Goal: Information Seeking & Learning: Learn about a topic

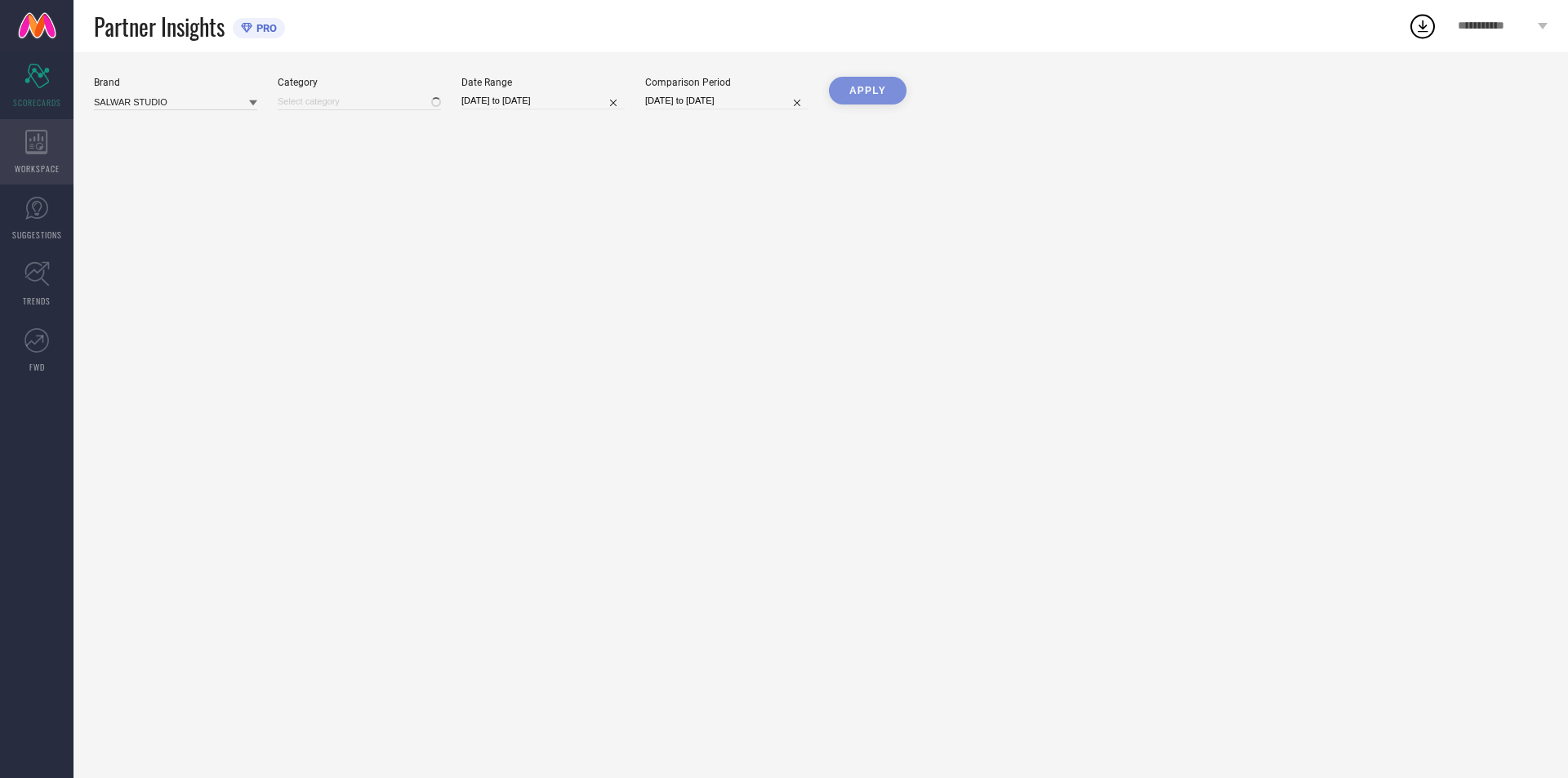
type input "All"
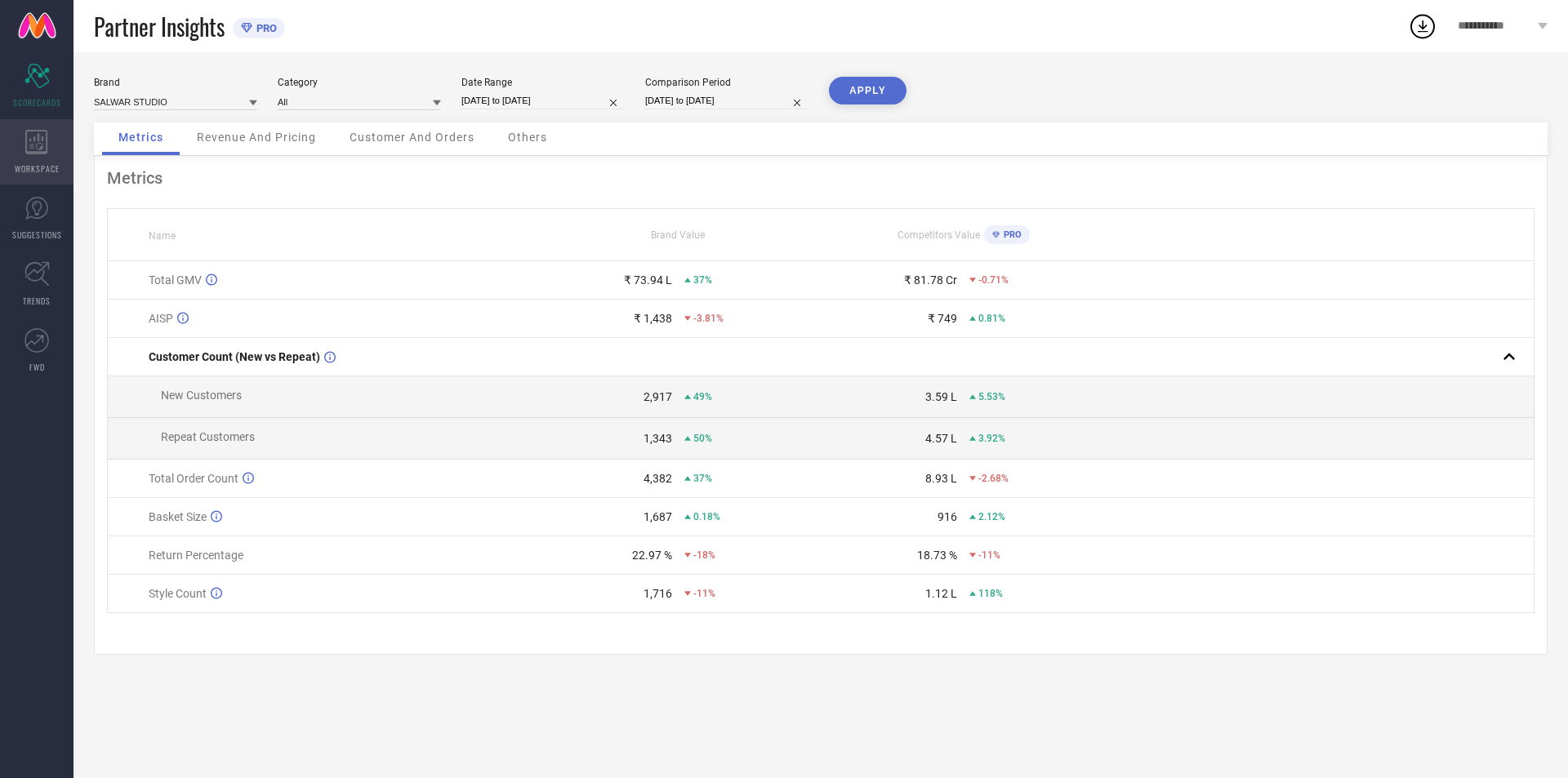
click at [29, 154] on div "WORKSPACE" at bounding box center [36, 152] width 73 height 65
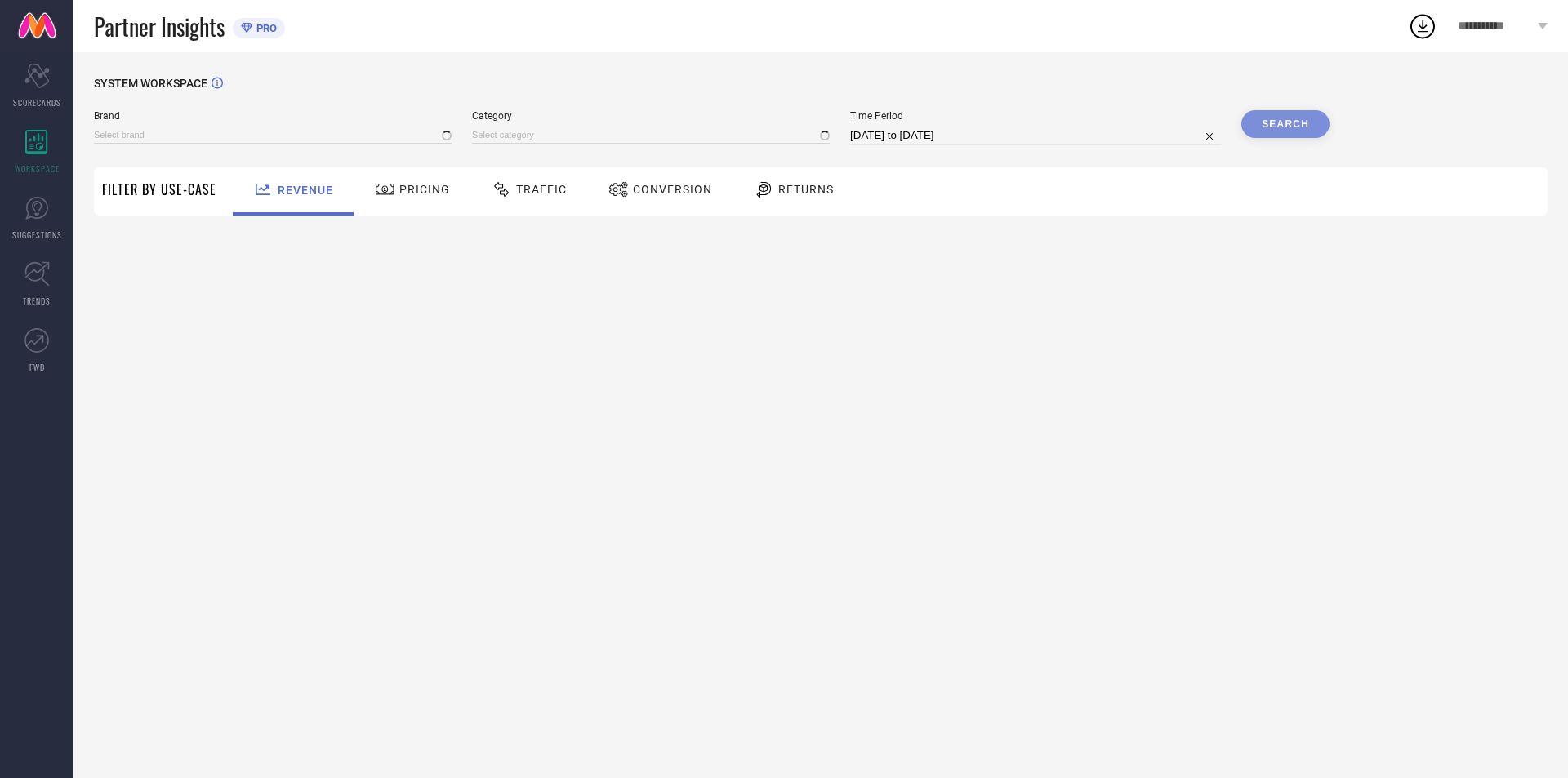
type input "SALWAR STUDIO"
type input "All"
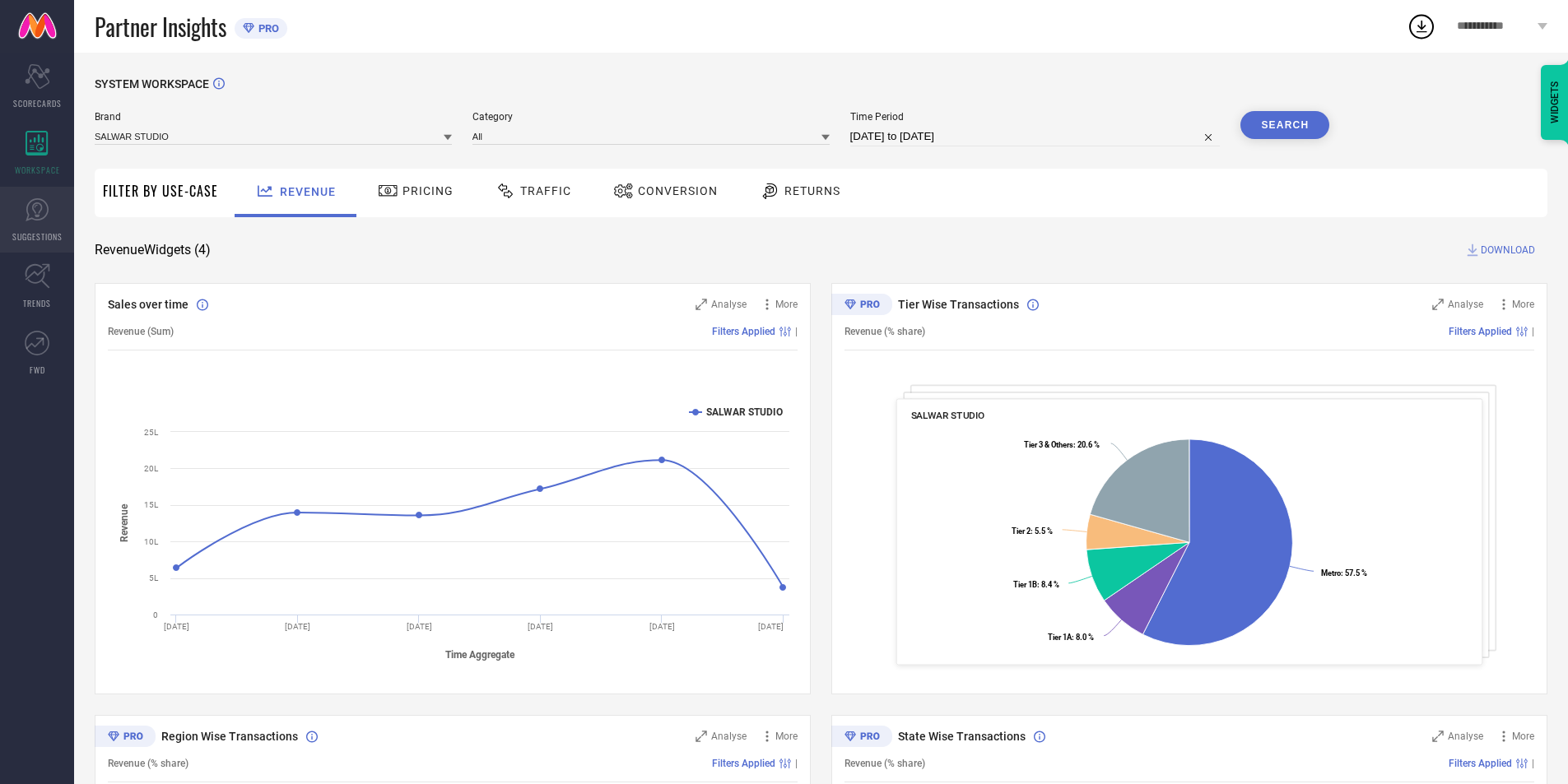
click at [24, 231] on span "SUGGESTIONS" at bounding box center [37, 236] width 50 height 13
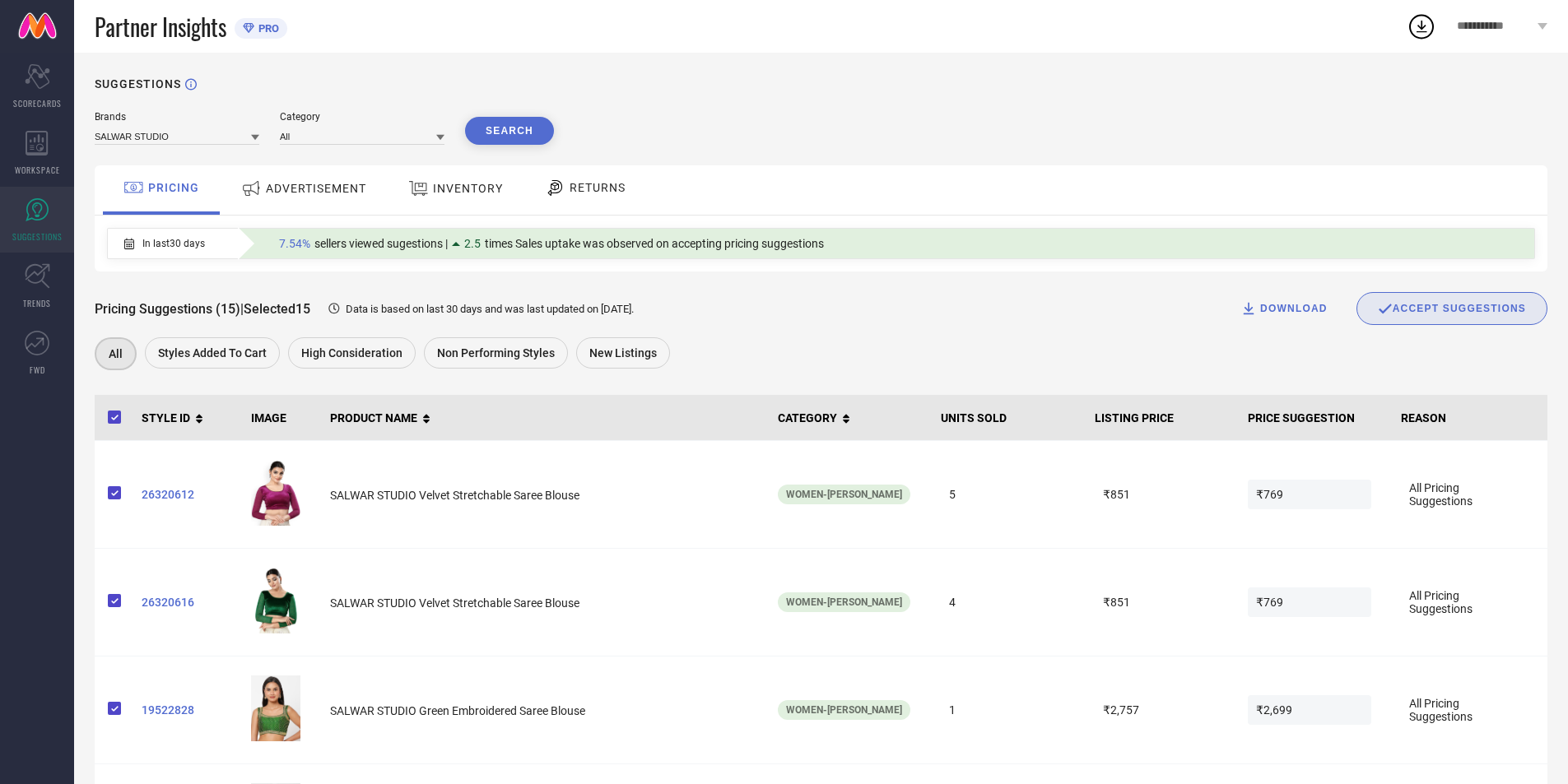
click at [214, 246] on div "In last 30 days" at bounding box center [164, 244] width 113 height 28
click at [665, 355] on div "New Listings" at bounding box center [627, 355] width 102 height 36
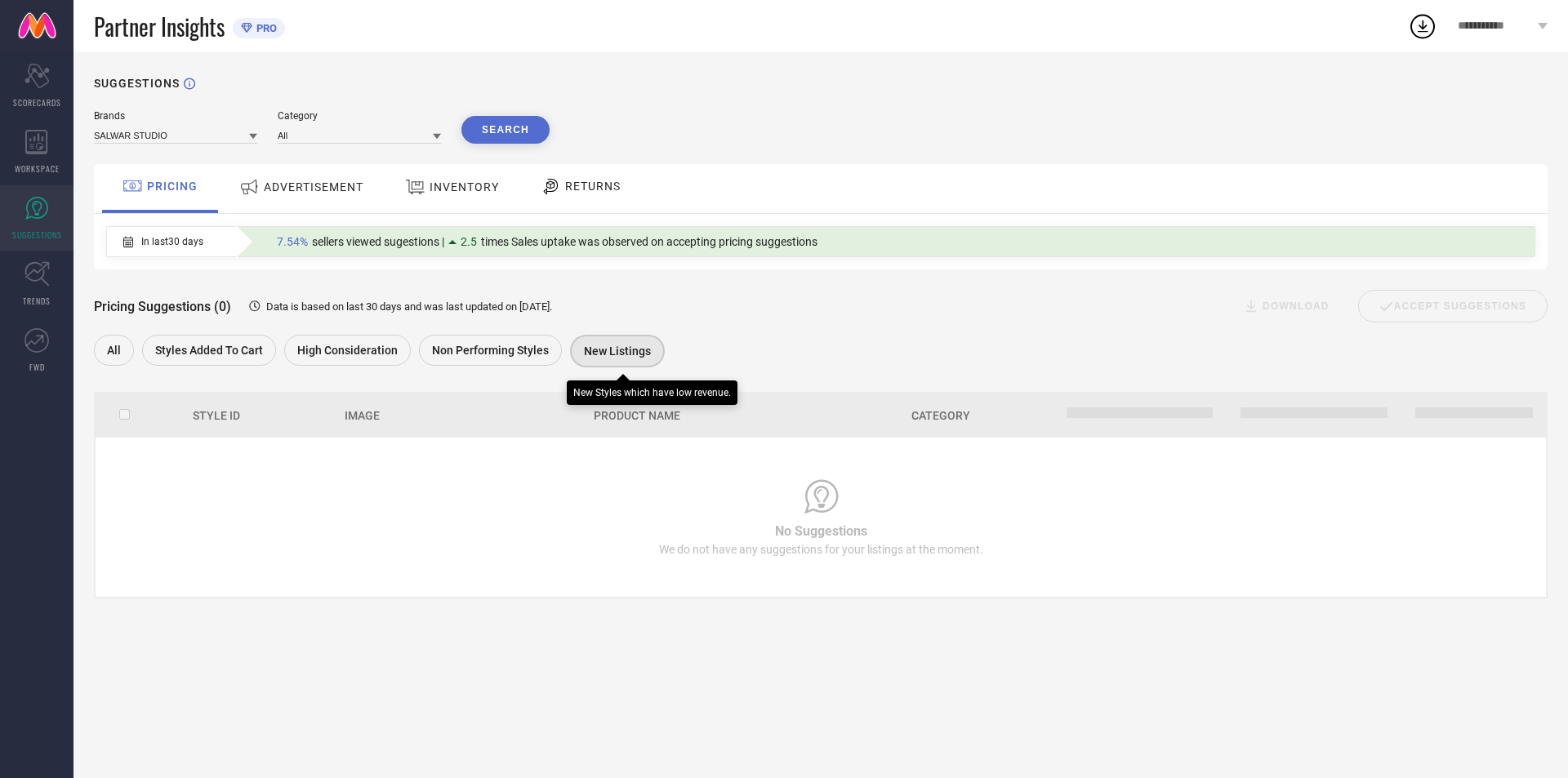
click at [640, 351] on span "New Listings" at bounding box center [618, 351] width 67 height 13
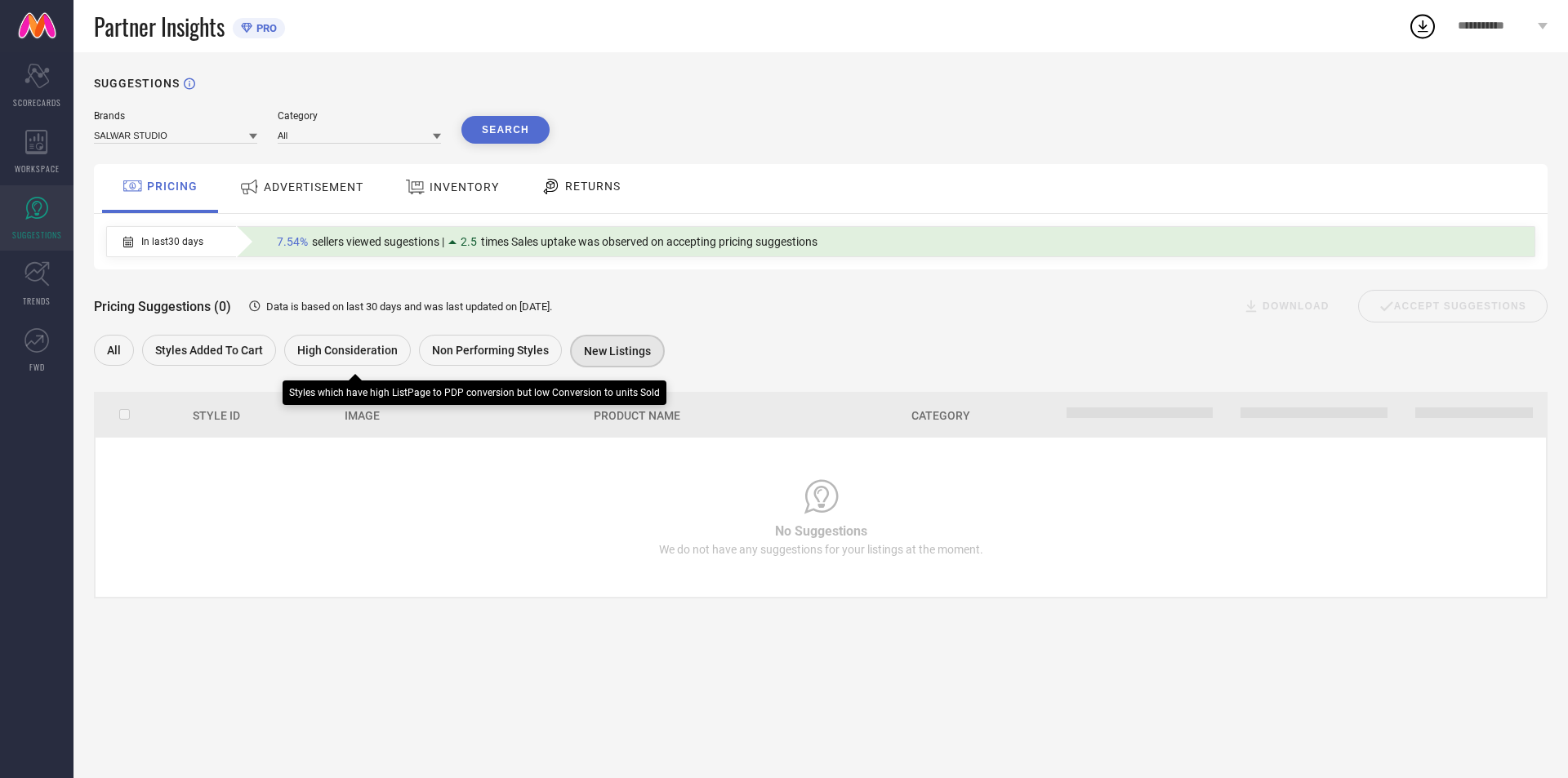
click at [386, 370] on div "High Consideration" at bounding box center [351, 352] width 135 height 35
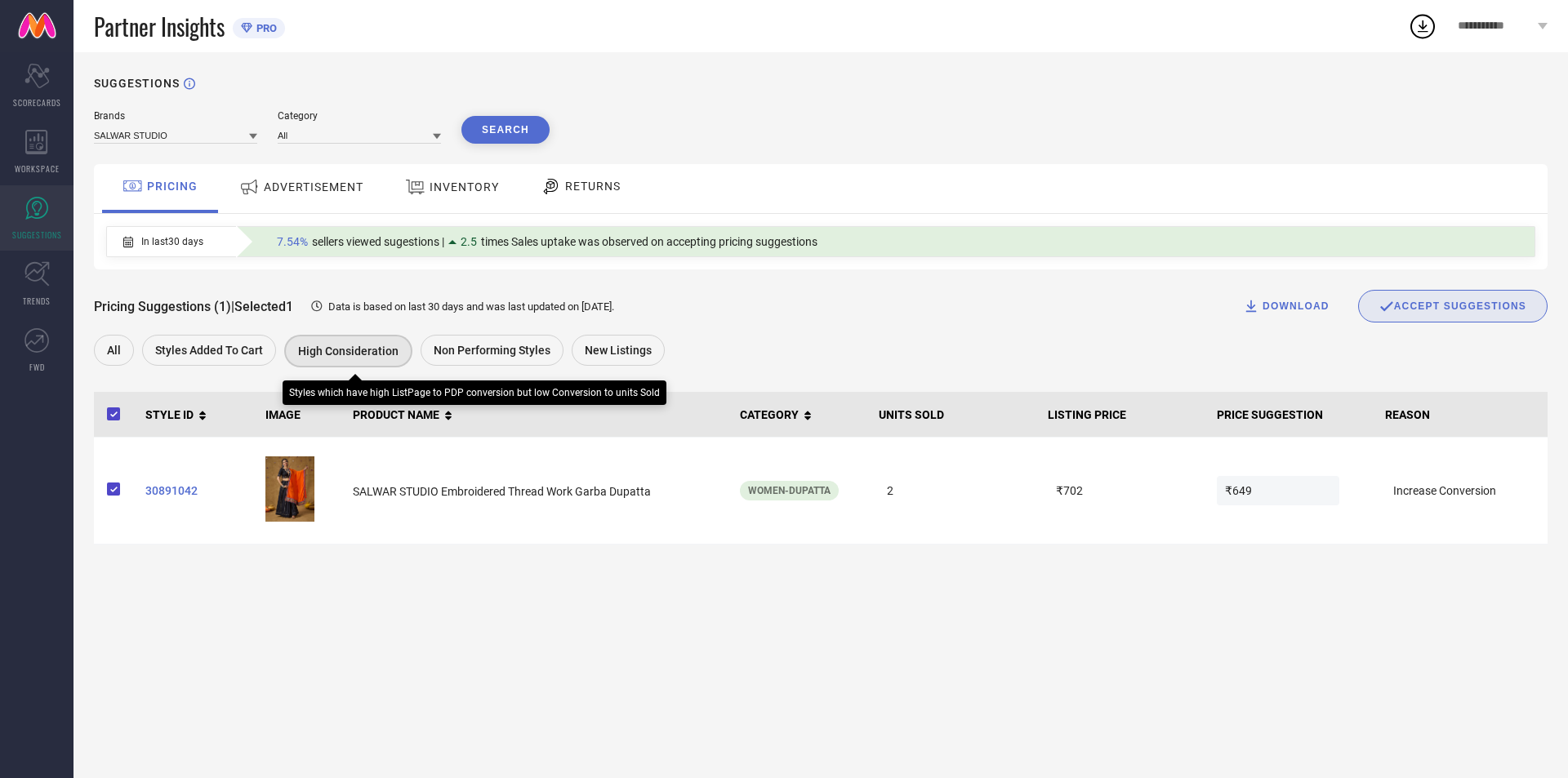
click at [383, 358] on span "High Consideration" at bounding box center [348, 351] width 101 height 13
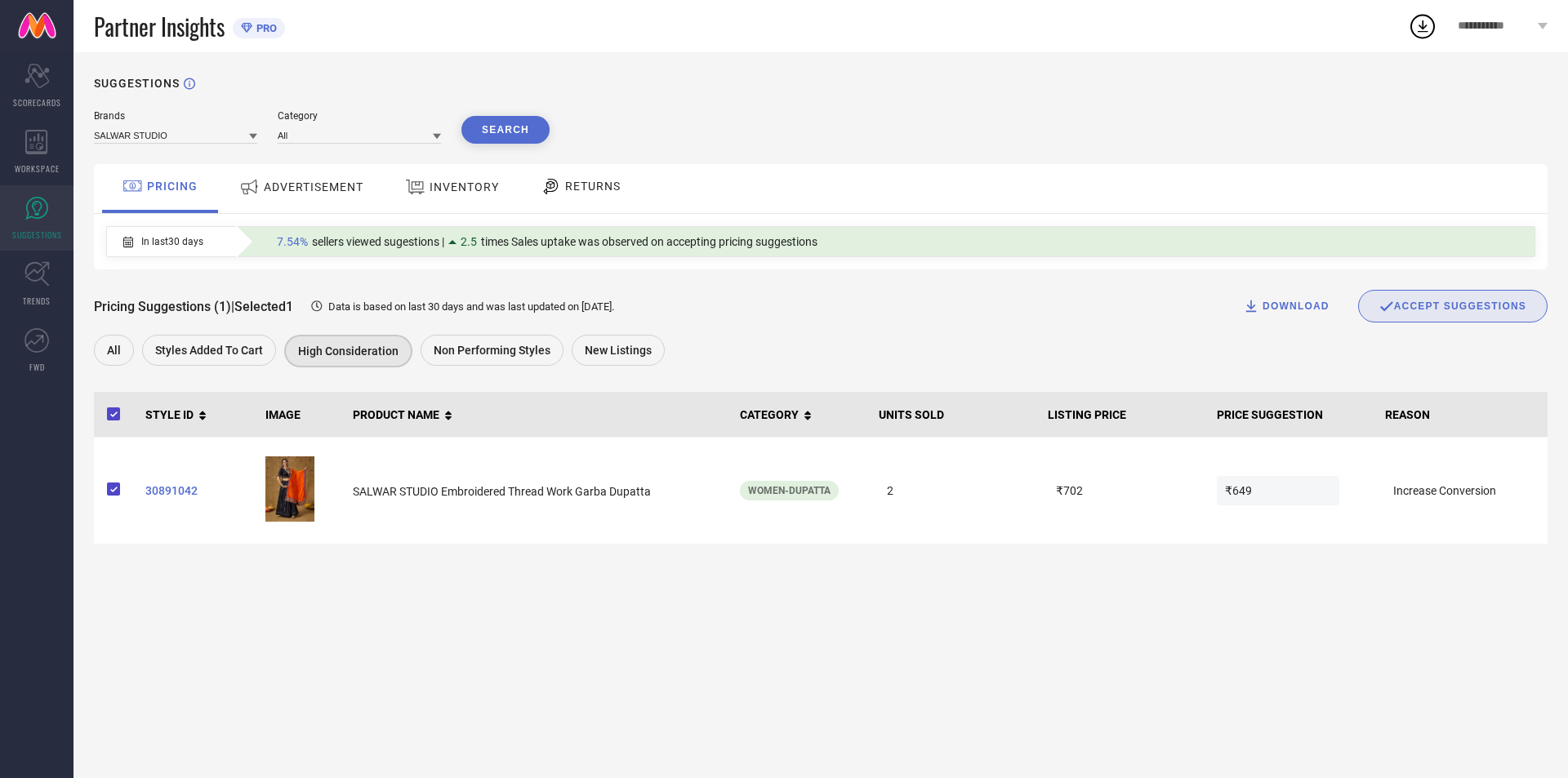
click at [254, 332] on div "Pricing Suggestions (1) | Selected 1 Data is based on last 30 days and was last…" at bounding box center [821, 321] width 1454 height 102
click at [245, 348] on span "Styles Added To Cart" at bounding box center [208, 351] width 108 height 13
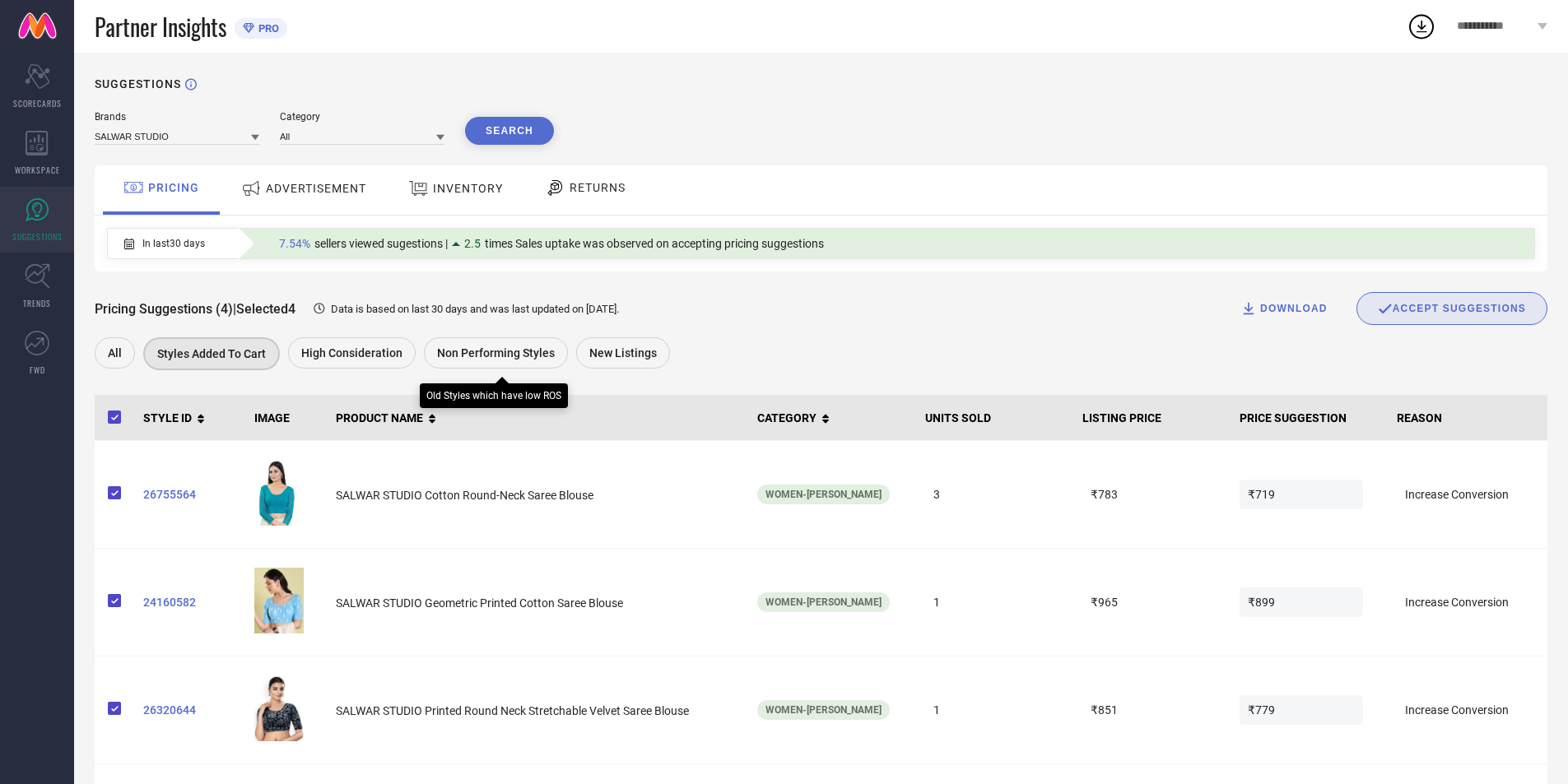
click at [457, 350] on span "Non Performing Styles" at bounding box center [496, 353] width 118 height 13
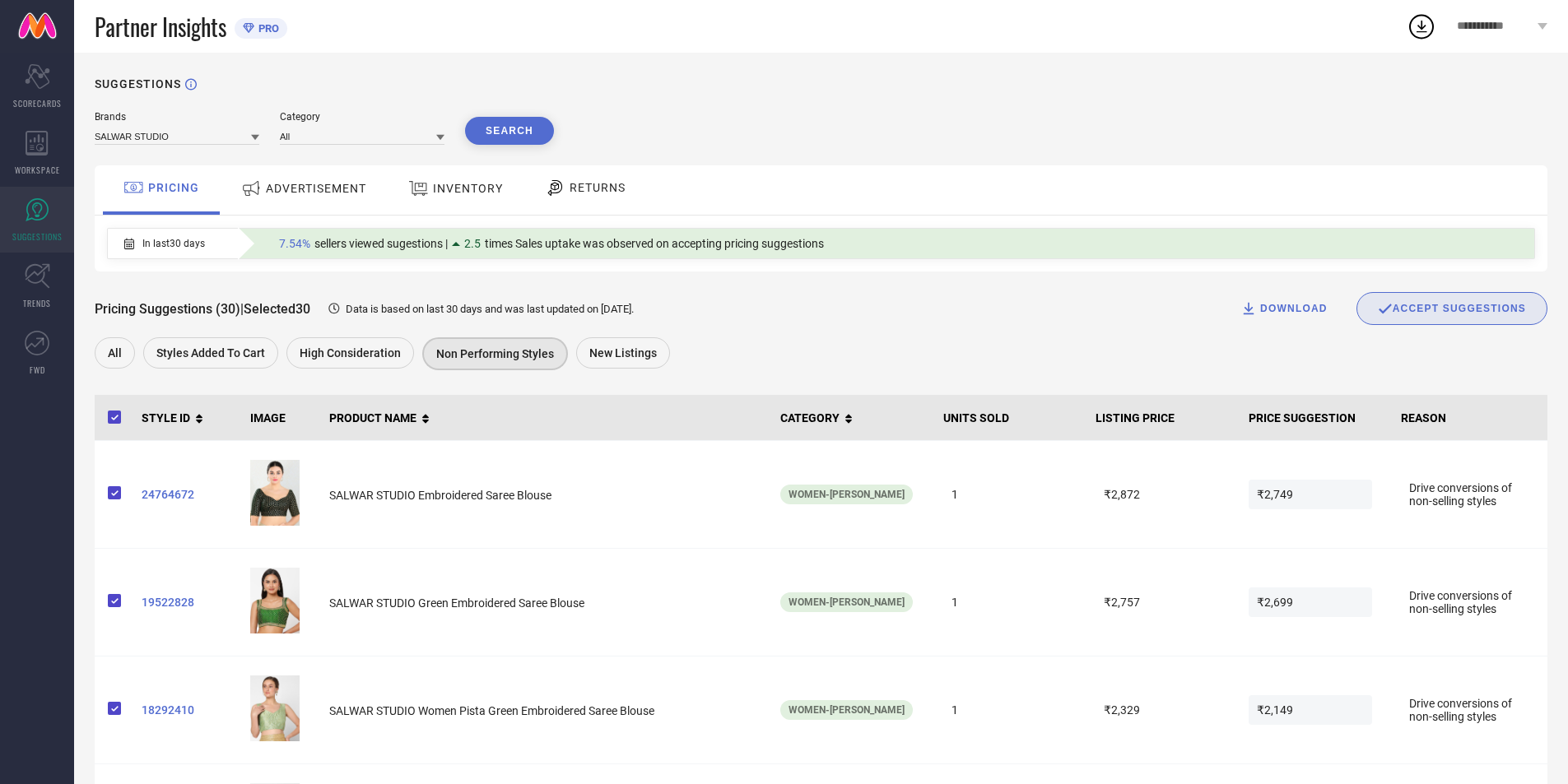
click at [315, 179] on div "ADVERTISEMENT" at bounding box center [304, 188] width 133 height 29
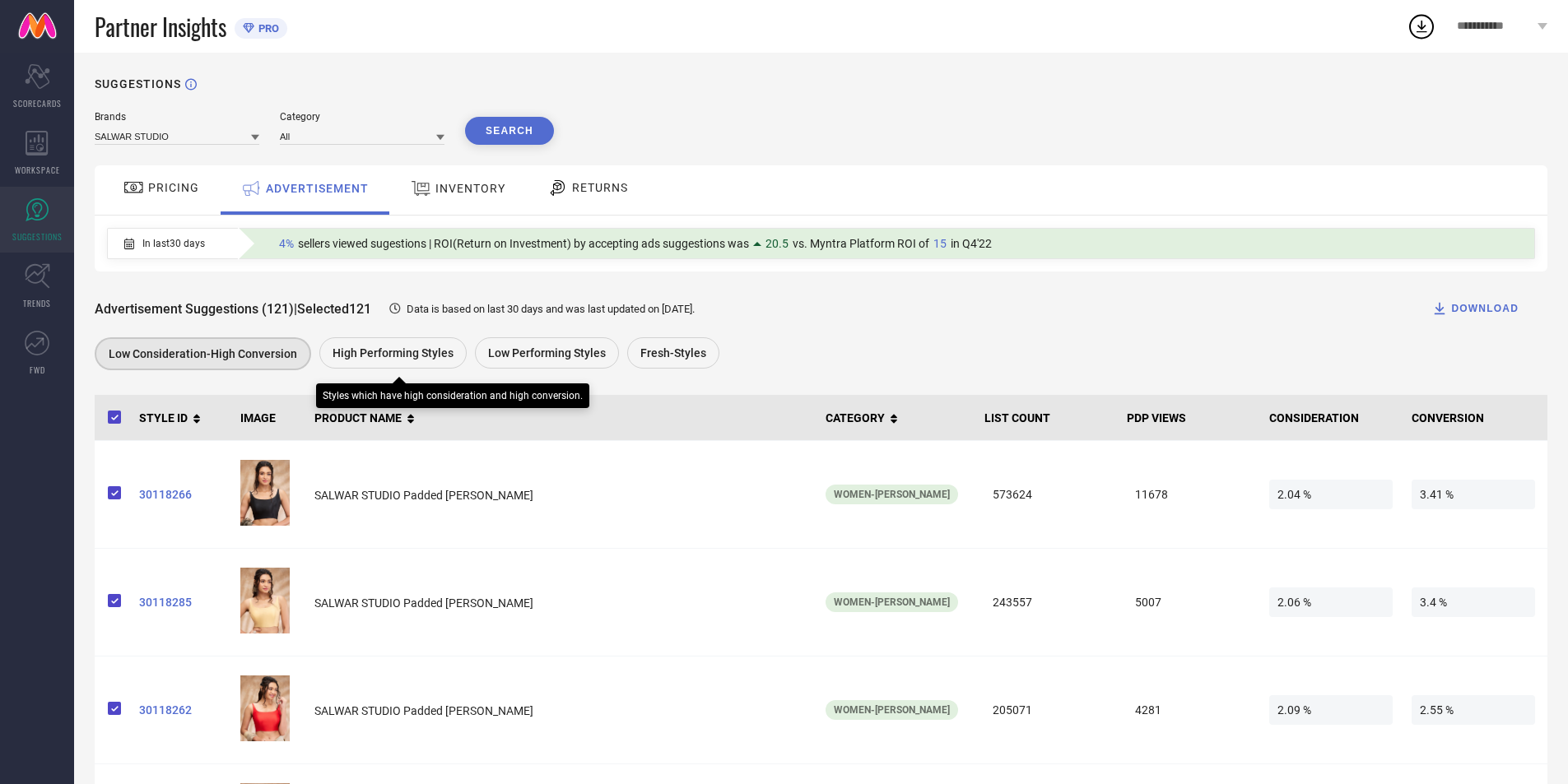
click at [433, 356] on span "High Performing Styles" at bounding box center [392, 353] width 121 height 13
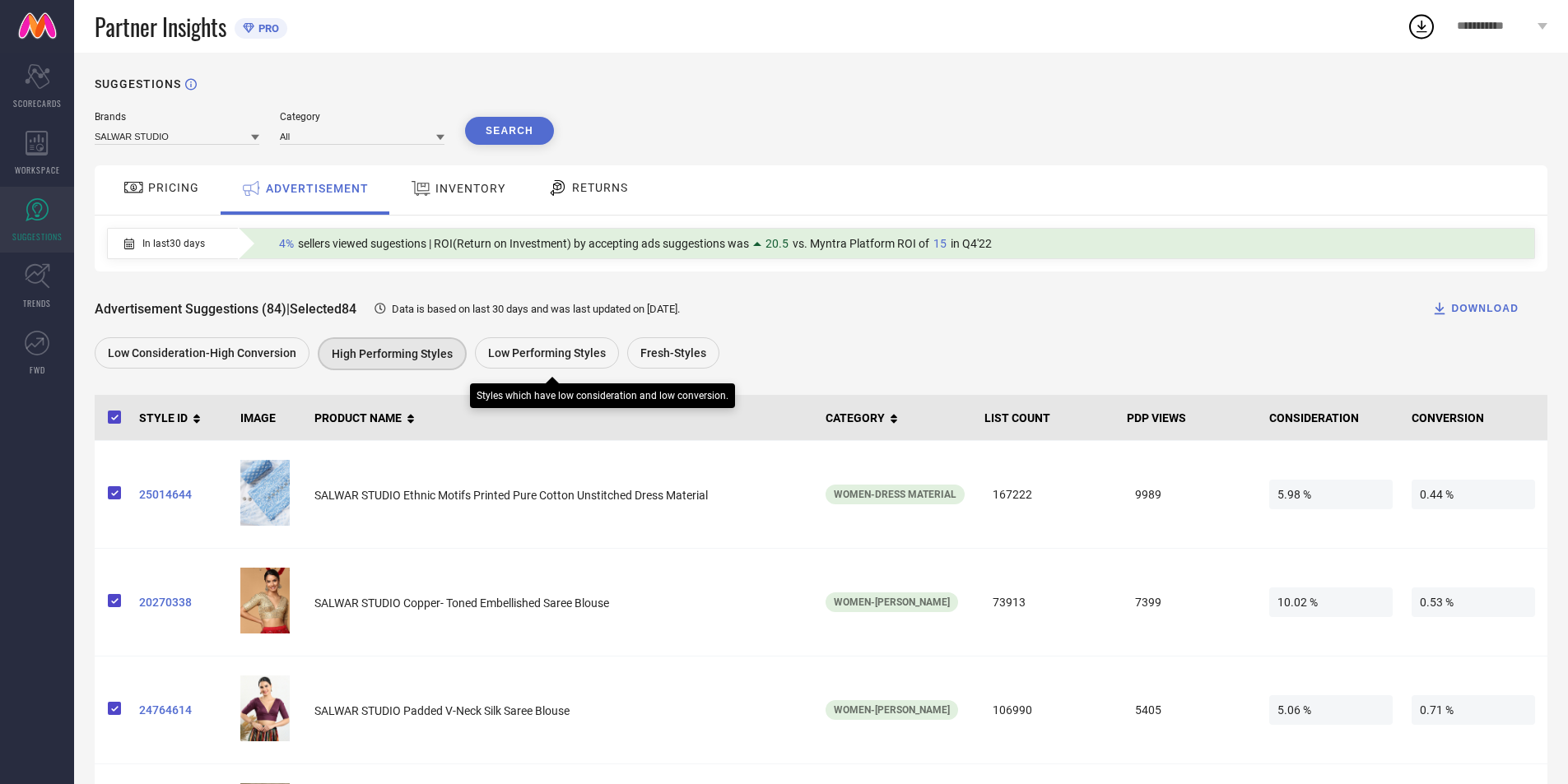
click at [556, 360] on span "Low Performing Styles" at bounding box center [547, 353] width 118 height 13
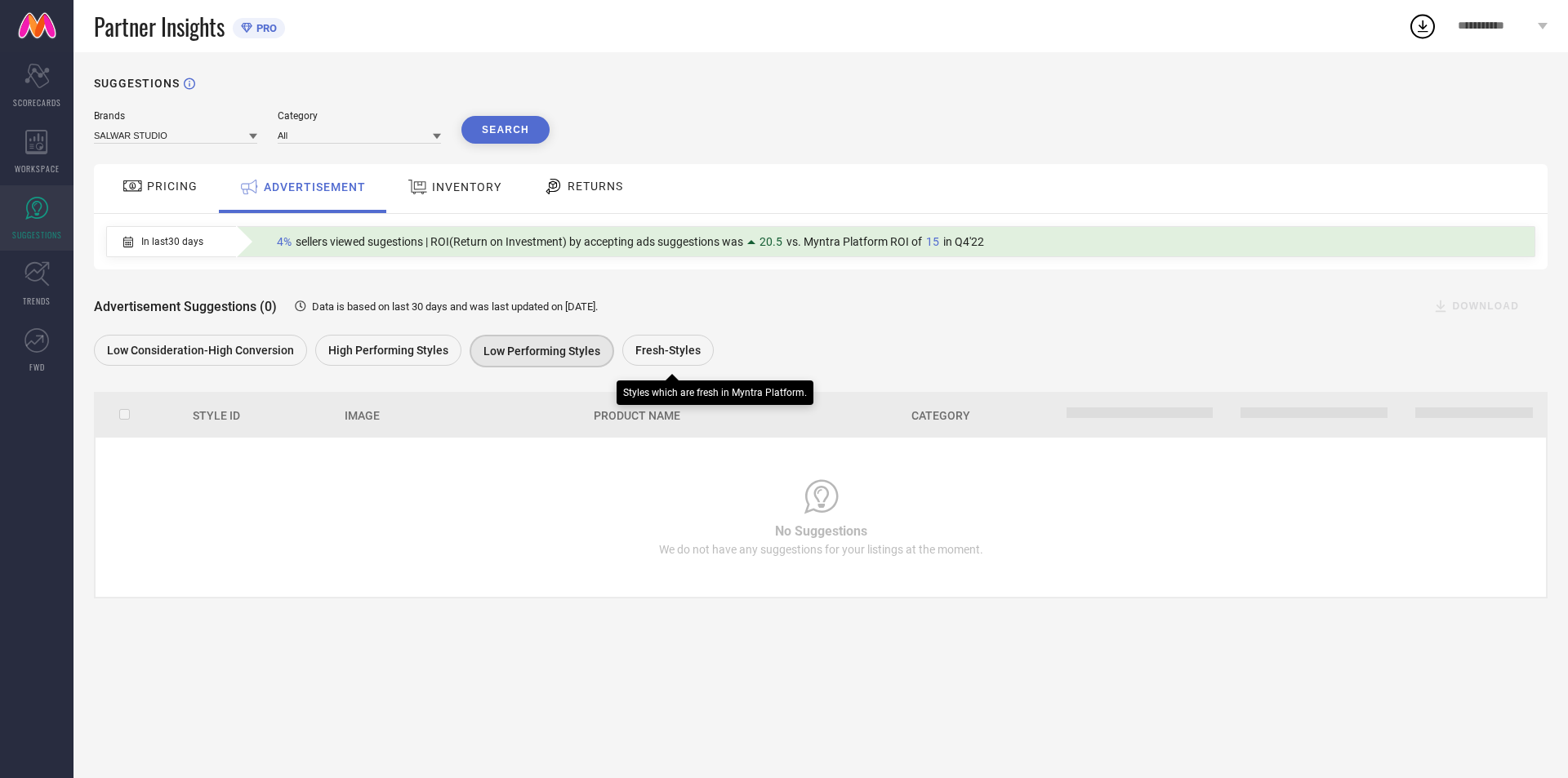
click at [657, 354] on span "Fresh-Styles" at bounding box center [668, 351] width 65 height 13
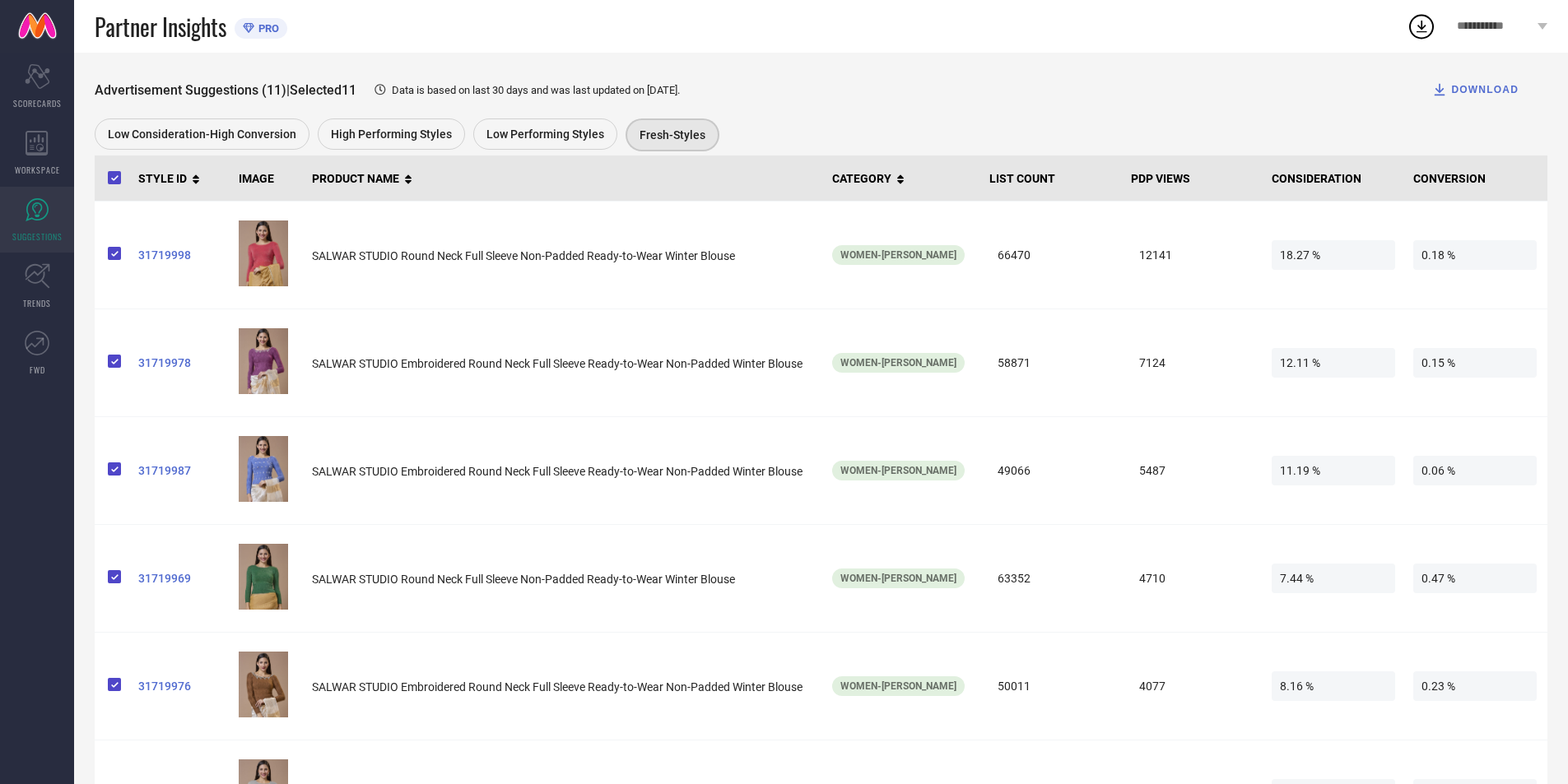
scroll to position [246, 0]
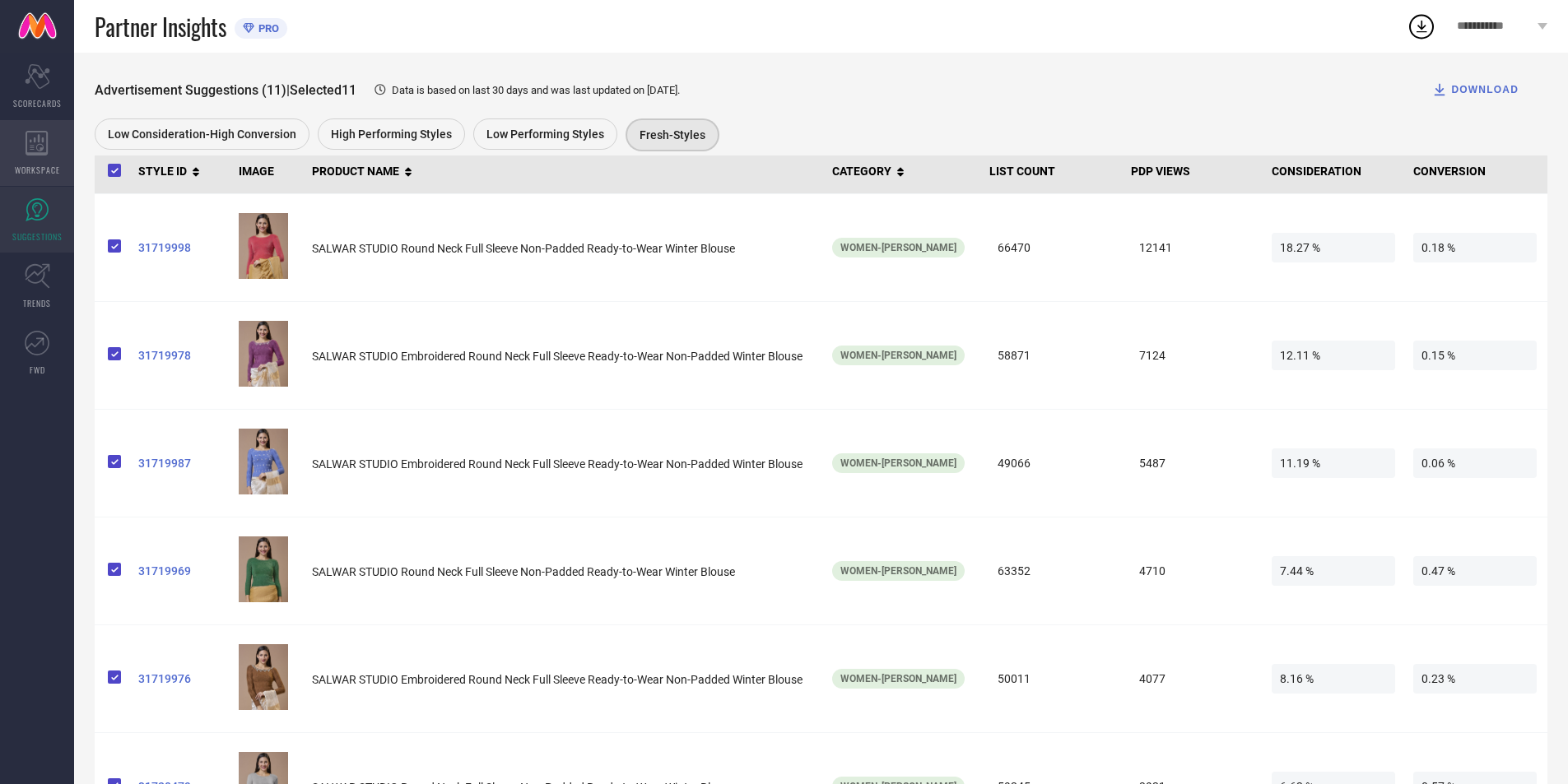
click at [37, 146] on icon at bounding box center [37, 142] width 23 height 25
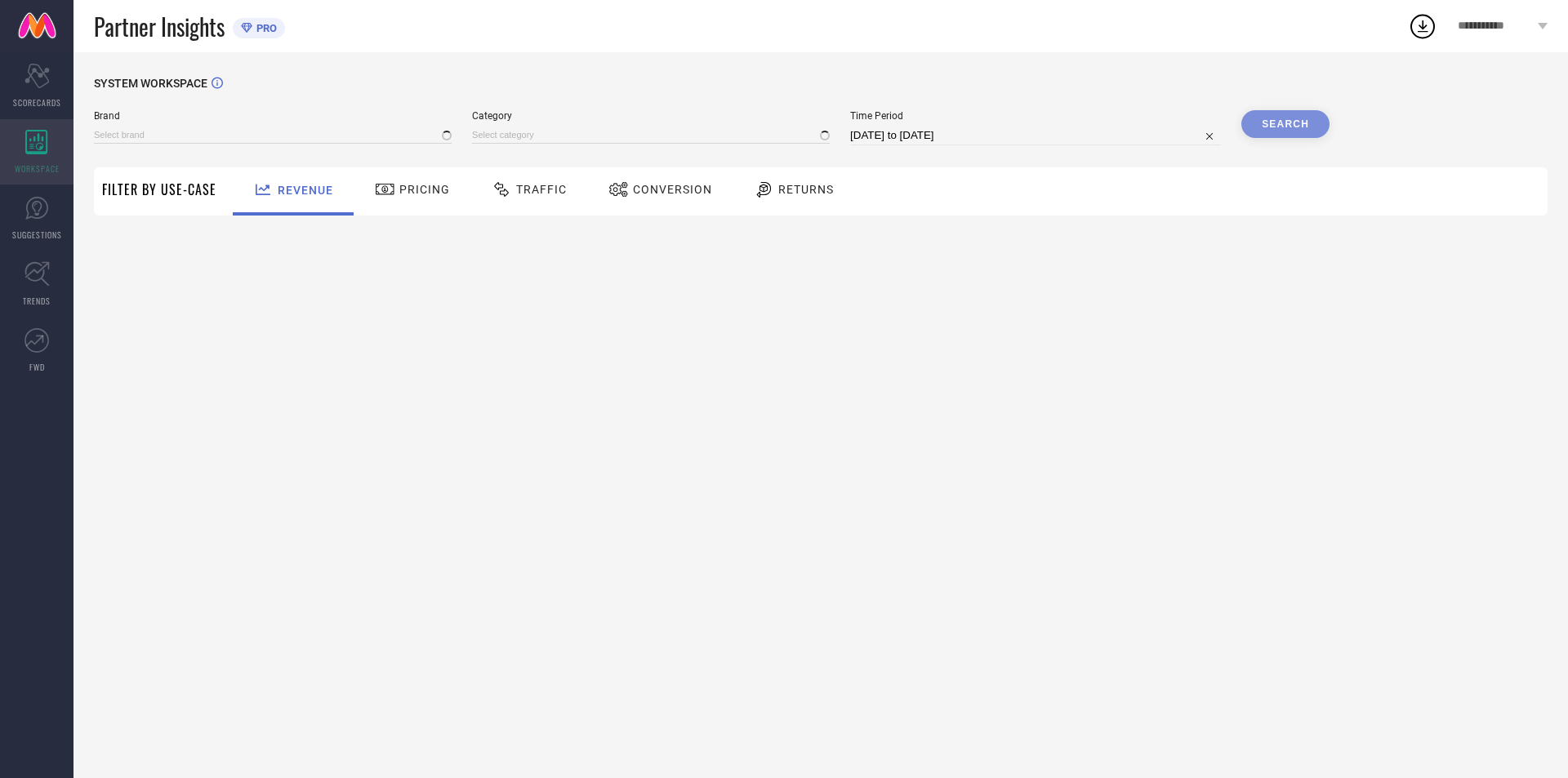
type input "SALWAR STUDIO"
type input "All"
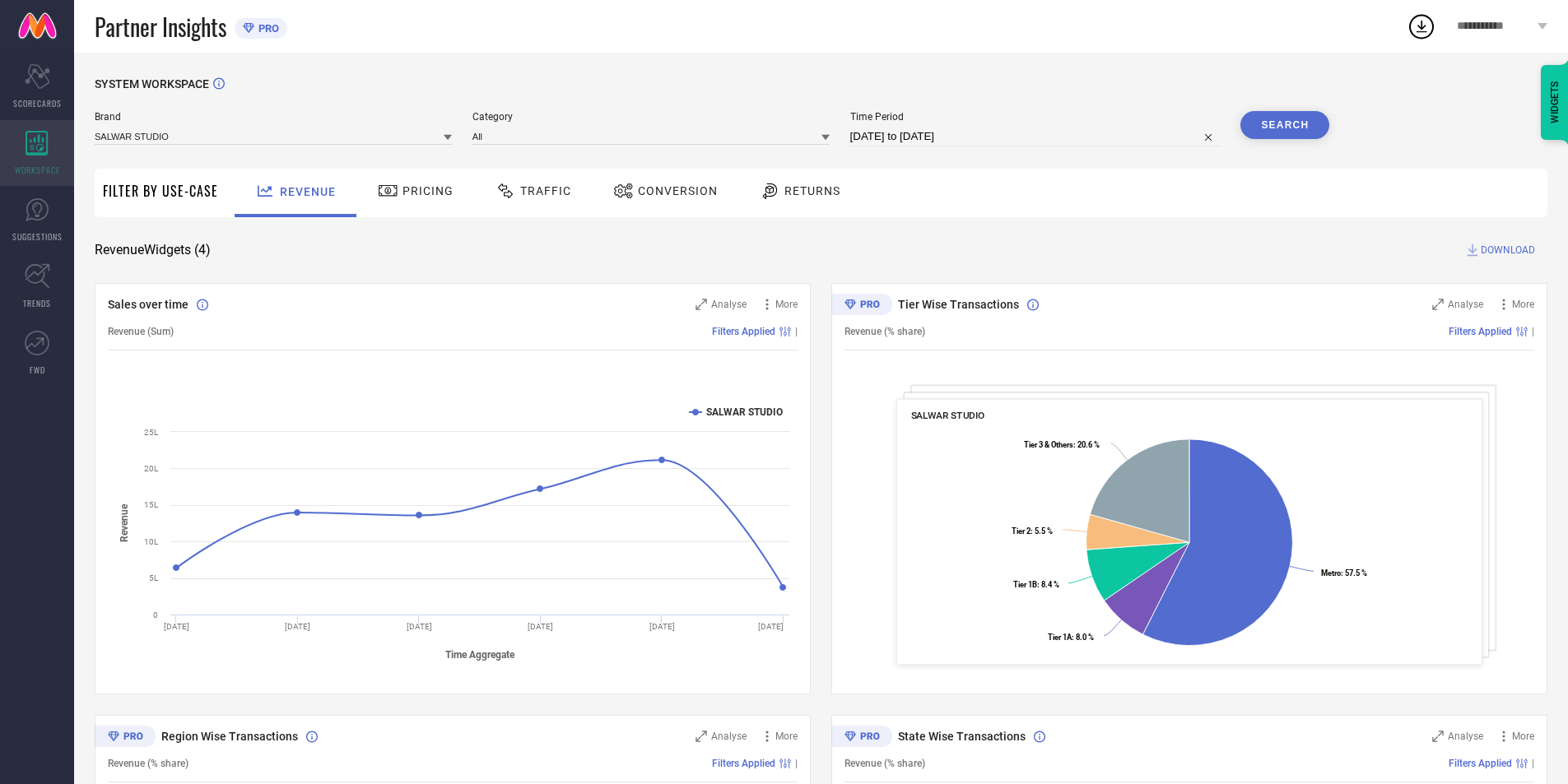
click at [23, 147] on div "WORKSPACE" at bounding box center [37, 153] width 74 height 66
click at [5, 158] on div "WORKSPACE" at bounding box center [37, 153] width 74 height 66
click at [51, 137] on div "WORKSPACE" at bounding box center [37, 153] width 74 height 66
click at [31, 94] on div "Scorecard SCORECARDS" at bounding box center [37, 87] width 74 height 66
